Goal: Task Accomplishment & Management: Complete application form

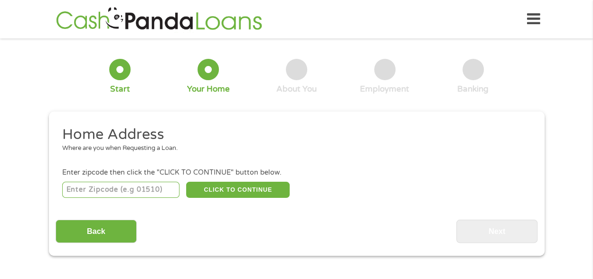
click at [122, 192] on input "number" at bounding box center [120, 190] width 117 height 16
type input "28273"
click at [207, 191] on button "CLICK TO CONTINUE" at bounding box center [238, 190] width 104 height 16
type input "28273"
type input "Charlotte"
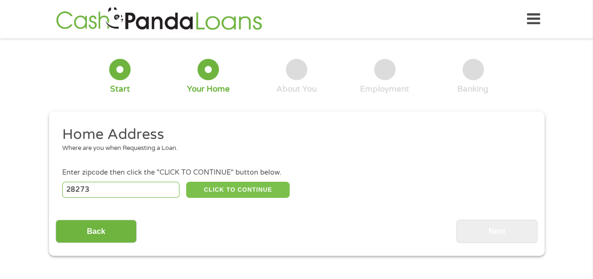
select select "[US_STATE]"
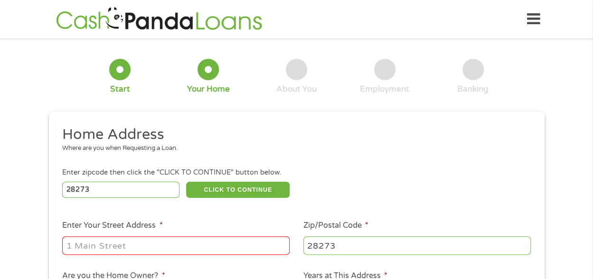
click at [242, 207] on ul "Home Address Where are you when Requesting a Loan. Enter zipcode then click the…" at bounding box center [297, 252] width 482 height 254
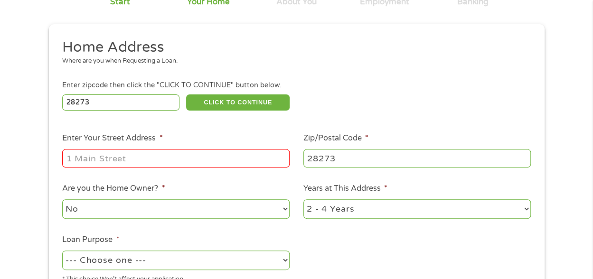
scroll to position [114, 0]
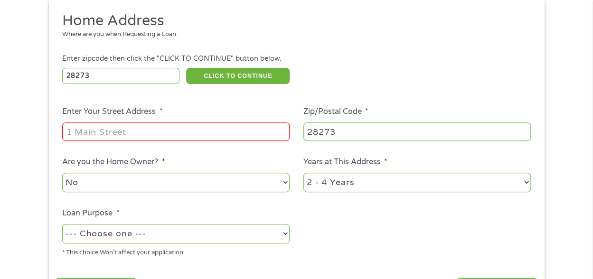
click at [154, 135] on input "Enter Your Street Address *" at bounding box center [176, 132] width 228 height 18
type input "[STREET_ADDRESS]"
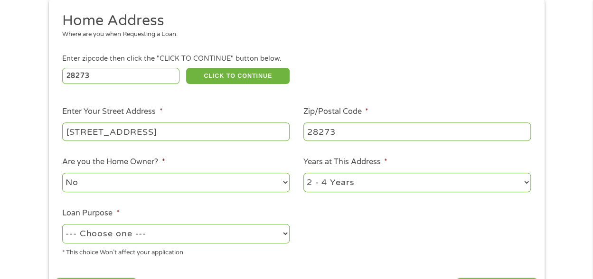
click at [131, 188] on select "No Yes" at bounding box center [176, 182] width 228 height 19
click at [366, 182] on select "1 Year or less 1 - 2 Years 2 - 4 Years Over 4 Years" at bounding box center [418, 182] width 228 height 19
select select "12months"
click at [304, 173] on select "1 Year or less 1 - 2 Years 2 - 4 Years Over 4 Years" at bounding box center [418, 182] width 228 height 19
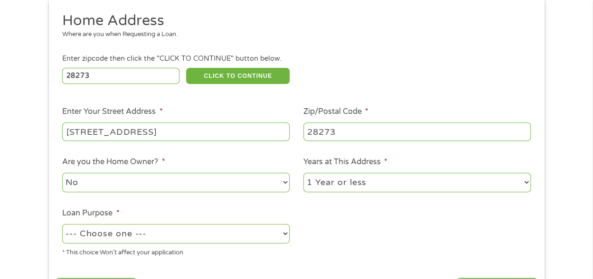
click at [210, 234] on select "--- Choose one --- Pay Bills Debt Consolidation Home Improvement Major Purchase…" at bounding box center [176, 233] width 228 height 19
select select "paybills"
click at [62, 225] on select "--- Choose one --- Pay Bills Debt Consolidation Home Improvement Major Purchase…" at bounding box center [176, 233] width 228 height 19
click at [325, 262] on ul "Home Address Where are you when Requesting a Loan. Enter zipcode then click the…" at bounding box center [297, 138] width 482 height 254
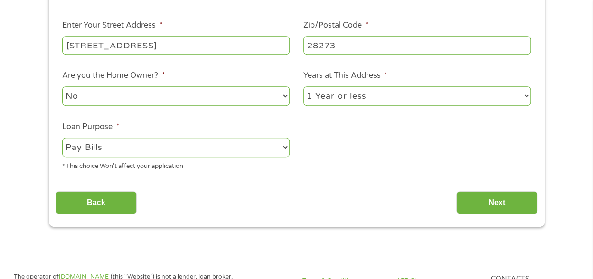
scroll to position [209, 0]
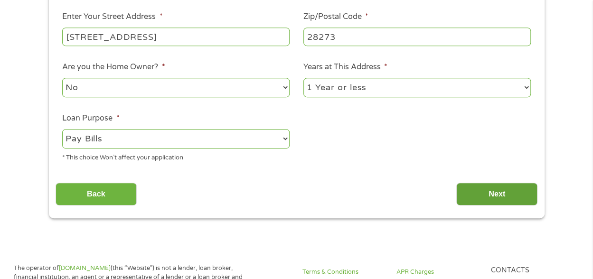
click at [484, 193] on input "Next" at bounding box center [496, 194] width 81 height 23
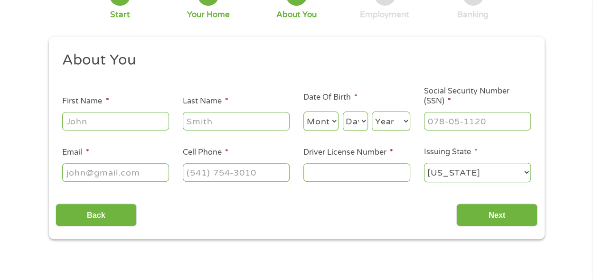
scroll to position [0, 0]
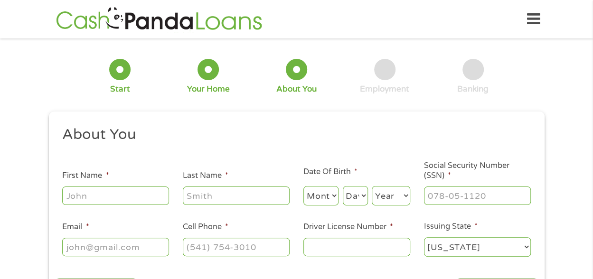
click at [104, 201] on input "First Name *" at bounding box center [115, 196] width 107 height 18
type input "Autumn"
type input "[PERSON_NAME]"
select select "1"
select select "13"
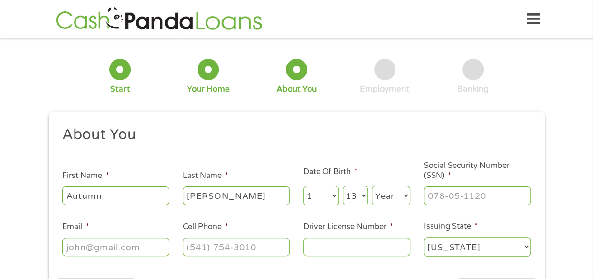
select select "1999"
type input "[EMAIL_ADDRESS][DOMAIN_NAME]"
type input "[PHONE_NUMBER]"
click at [345, 251] on input "Driver License Number *" at bounding box center [357, 247] width 107 height 18
type input "30494507"
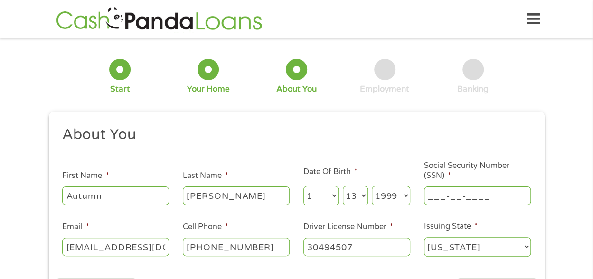
click at [444, 201] on input "___-__-____" at bounding box center [477, 196] width 107 height 18
type input "245-89-2685"
click at [314, 153] on ul "About You This field is hidden when viewing the form Title * --- Choose one ---…" at bounding box center [297, 195] width 482 height 140
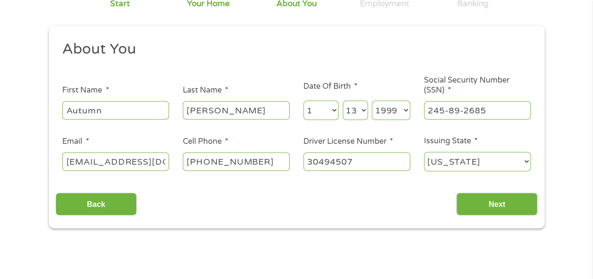
scroll to position [95, 0]
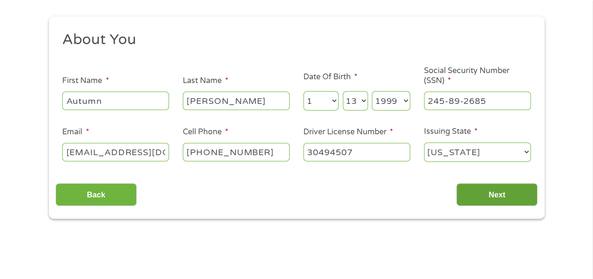
click at [473, 192] on input "Next" at bounding box center [496, 194] width 81 height 23
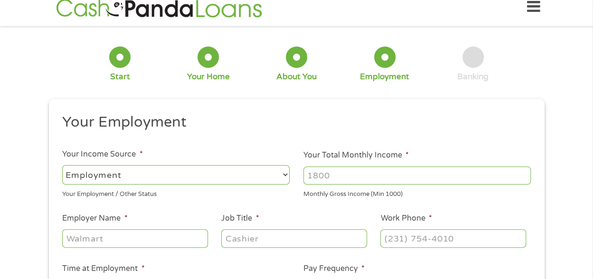
scroll to position [0, 0]
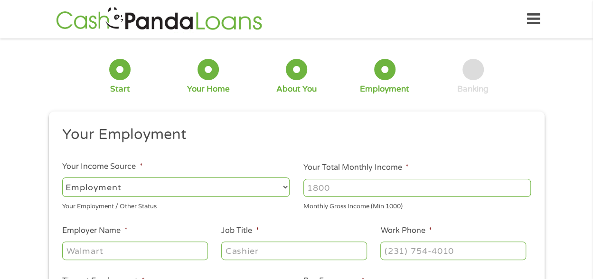
click at [319, 189] on input "Your Total Monthly Income *" at bounding box center [418, 188] width 228 height 18
type input "2600"
click at [269, 202] on div "Your Employment / Other Status" at bounding box center [176, 205] width 228 height 13
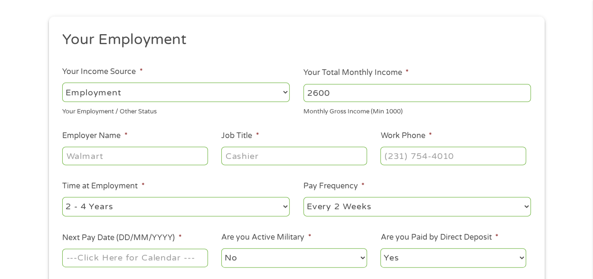
scroll to position [114, 0]
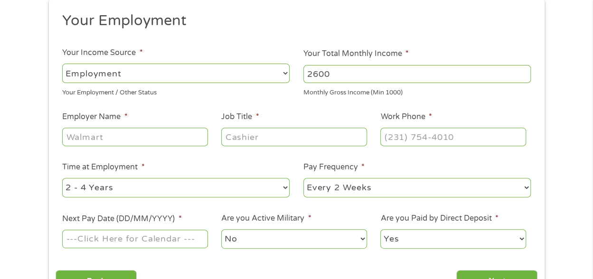
click at [146, 138] on input "Employer Name *" at bounding box center [134, 137] width 145 height 18
type input "Red@28th"
click at [250, 143] on input "Job Title *" at bounding box center [293, 137] width 145 height 18
type input "c"
type input "Server?Bartender"
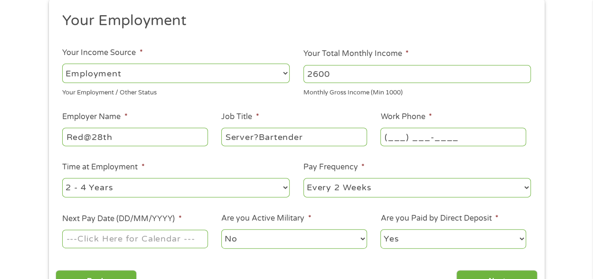
click at [405, 135] on input "(___) ___-____" at bounding box center [452, 137] width 145 height 18
type input "[PHONE_NUMBER]"
click at [232, 187] on select "--- Choose one --- 1 Year or less 1 - 2 Years 2 - 4 Years Over 4 Years" at bounding box center [176, 187] width 228 height 19
select select "24months"
click at [62, 178] on select "--- Choose one --- 1 Year or less 1 - 2 Years 2 - 4 Years Over 4 Years" at bounding box center [176, 187] width 228 height 19
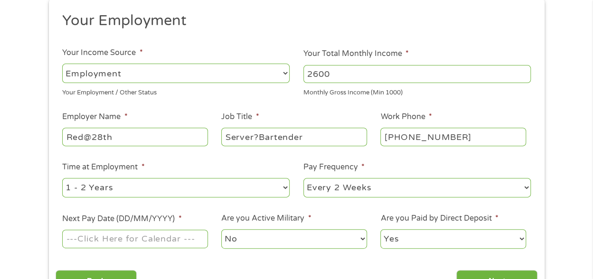
click at [176, 241] on input "Next Pay Date (DD/MM/YYYY) *" at bounding box center [134, 239] width 145 height 18
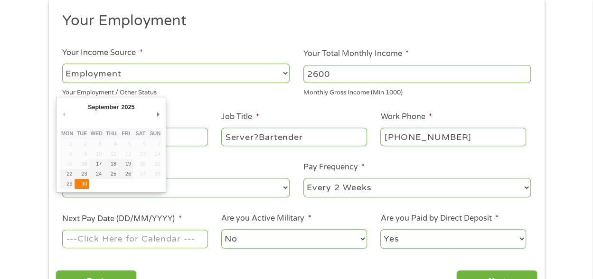
type input "[DATE]"
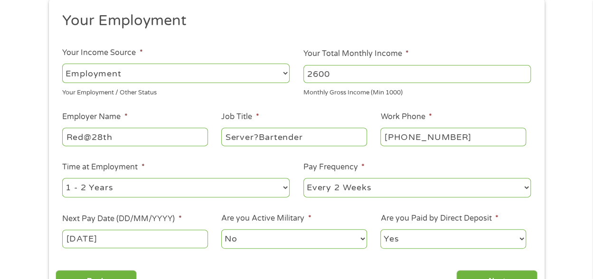
click at [265, 233] on select "No Yes" at bounding box center [293, 238] width 145 height 19
click at [221, 229] on select "No Yes" at bounding box center [293, 238] width 145 height 19
click at [419, 238] on select "Yes No" at bounding box center [452, 238] width 145 height 19
select select "0"
click at [380, 229] on select "Yes No" at bounding box center [452, 238] width 145 height 19
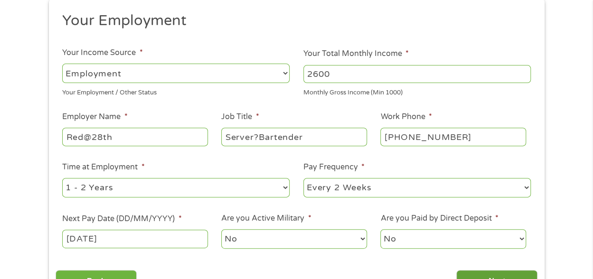
click at [471, 273] on input "Next" at bounding box center [496, 281] width 81 height 23
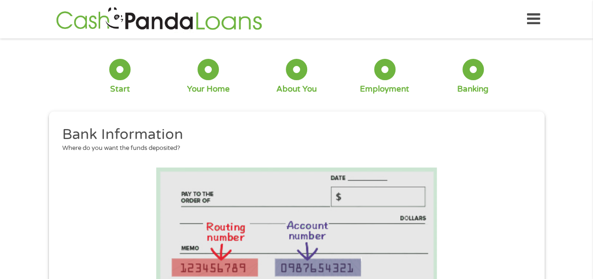
scroll to position [80, 4]
click at [524, 218] on li at bounding box center [297, 228] width 482 height 120
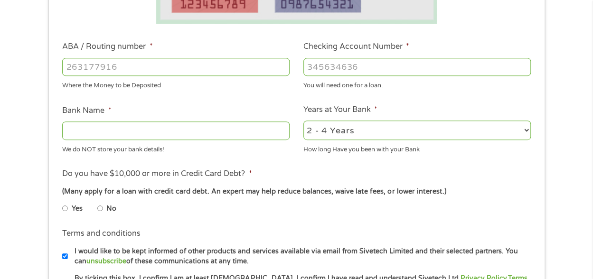
scroll to position [266, 0]
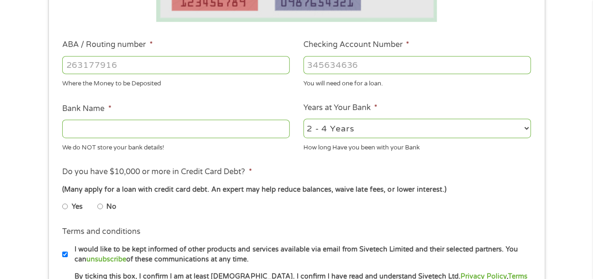
click at [260, 125] on input "Bank Name *" at bounding box center [176, 129] width 228 height 18
type input "chime"
click at [350, 128] on select "2 - 4 Years 6 - 12 Months 1 - 2 Years Over 4 Years" at bounding box center [418, 128] width 228 height 19
click at [304, 119] on select "2 - 4 Years 6 - 12 Months 1 - 2 Years Over 4 Years" at bounding box center [418, 128] width 228 height 19
click at [341, 127] on select "2 - 4 Years 6 - 12 Months 1 - 2 Years Over 4 Years" at bounding box center [418, 128] width 228 height 19
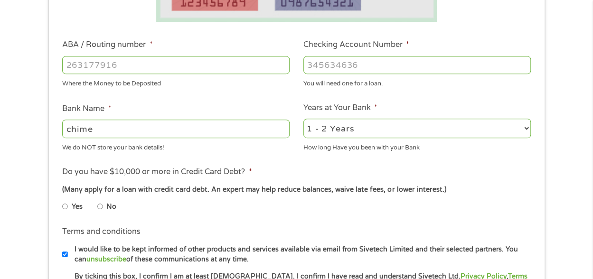
select select "48months"
click at [304, 119] on select "2 - 4 Years 6 - 12 Months 1 - 2 Years Over 4 Years" at bounding box center [418, 128] width 228 height 19
click at [225, 63] on input "ABA / Routing number *" at bounding box center [176, 65] width 228 height 18
type input "031101279"
type input "THE BANCORP BANK"
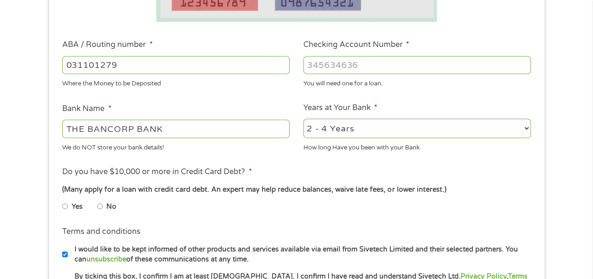
type input "031101279"
click at [331, 66] on input "Checking Account Number *" at bounding box center [418, 65] width 228 height 18
type input "766129251498"
click at [279, 169] on li "Do you have $10,000 or more in Credit Card Debt? * (Many apply for a loan with …" at bounding box center [297, 192] width 482 height 53
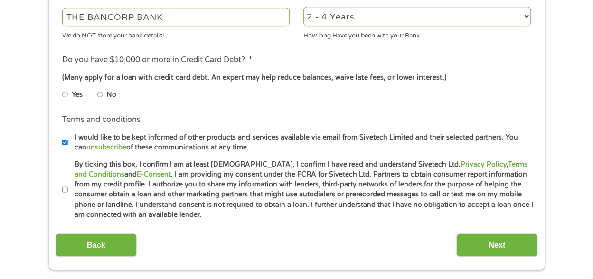
scroll to position [380, 0]
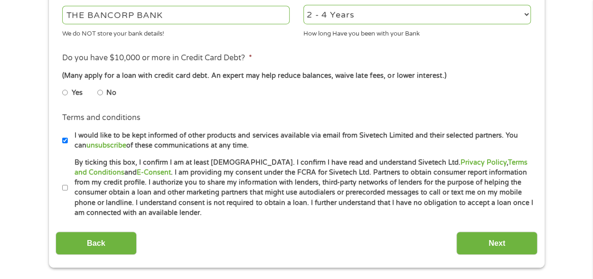
click at [98, 90] on input "No" at bounding box center [100, 92] width 6 height 15
radio input "true"
click at [511, 241] on input "Next" at bounding box center [496, 243] width 81 height 23
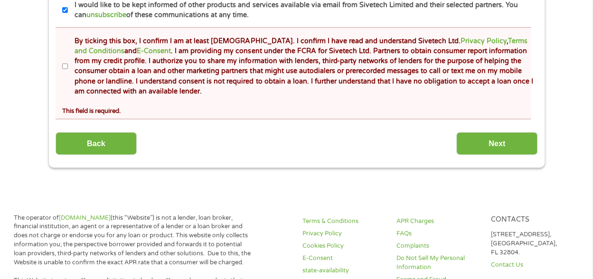
scroll to position [532, 0]
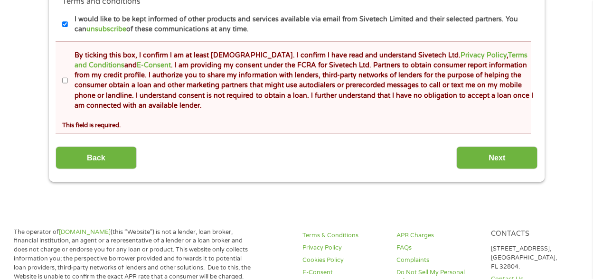
click at [67, 80] on input "By ticking this box, I confirm I am at least [DEMOGRAPHIC_DATA]. I confirm I ha…" at bounding box center [65, 80] width 6 height 15
checkbox input "true"
click at [472, 158] on input "Next" at bounding box center [496, 157] width 81 height 23
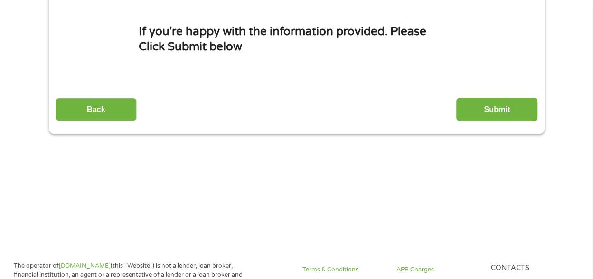
scroll to position [0, 0]
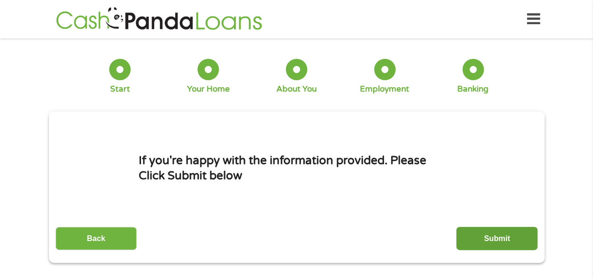
click at [487, 244] on input "Submit" at bounding box center [496, 238] width 81 height 23
